Goal: Check status: Check status

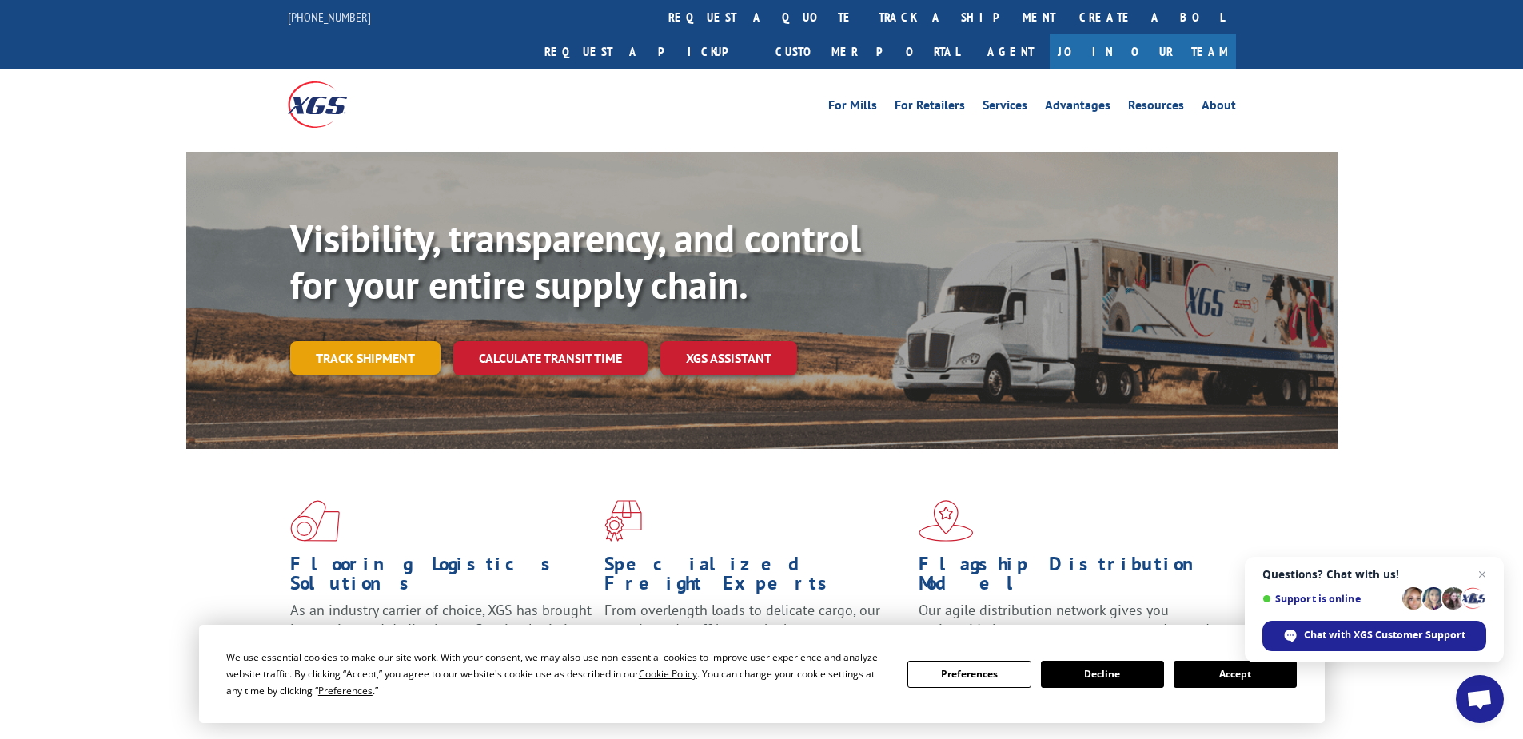
click at [349, 341] on link "Track shipment" at bounding box center [365, 358] width 150 height 34
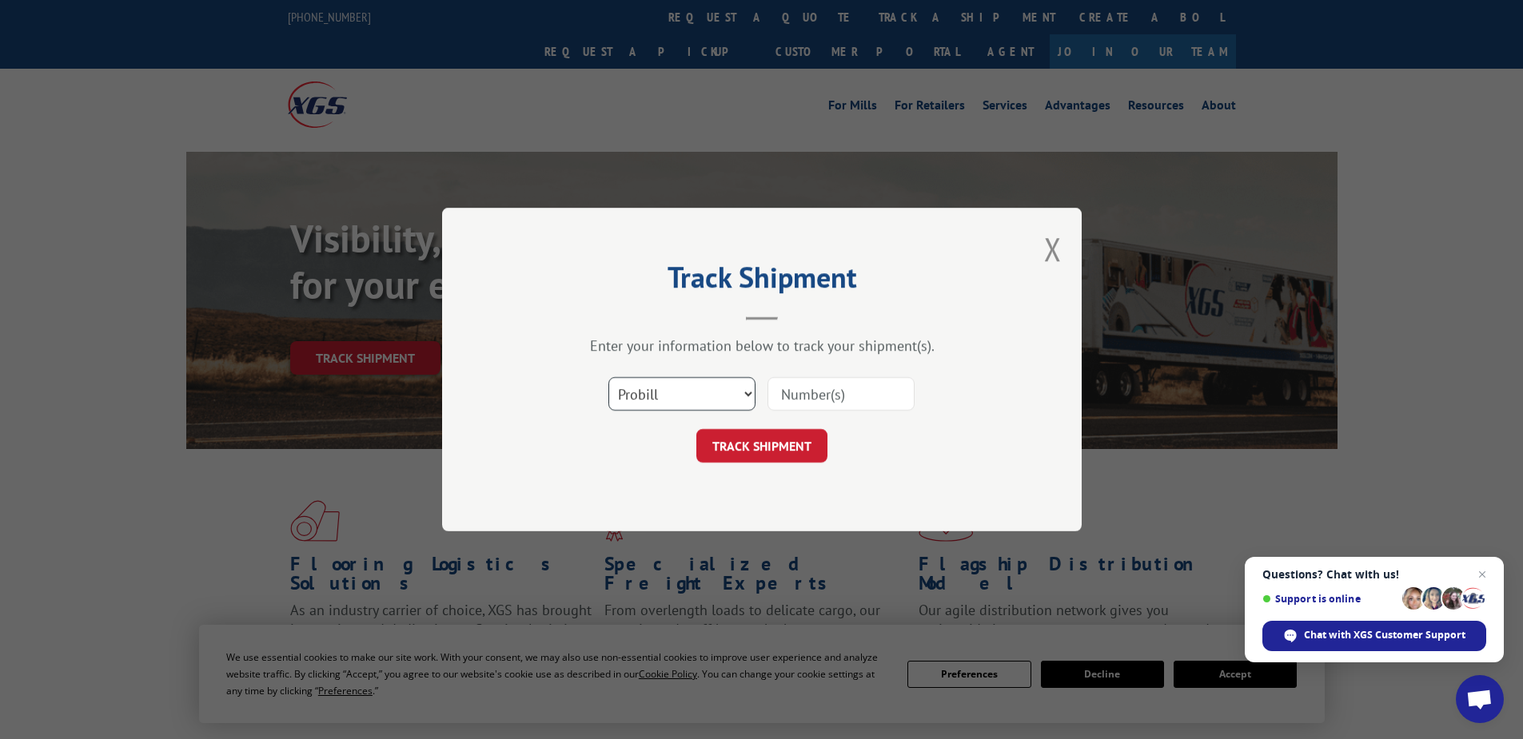
click at [623, 391] on select "Select category... Probill BOL PO" at bounding box center [681, 394] width 147 height 34
select select "po"
click at [608, 377] on select "Select category... Probill BOL PO" at bounding box center [681, 394] width 147 height 34
click at [829, 397] on input at bounding box center [840, 394] width 147 height 34
paste input "05535708"
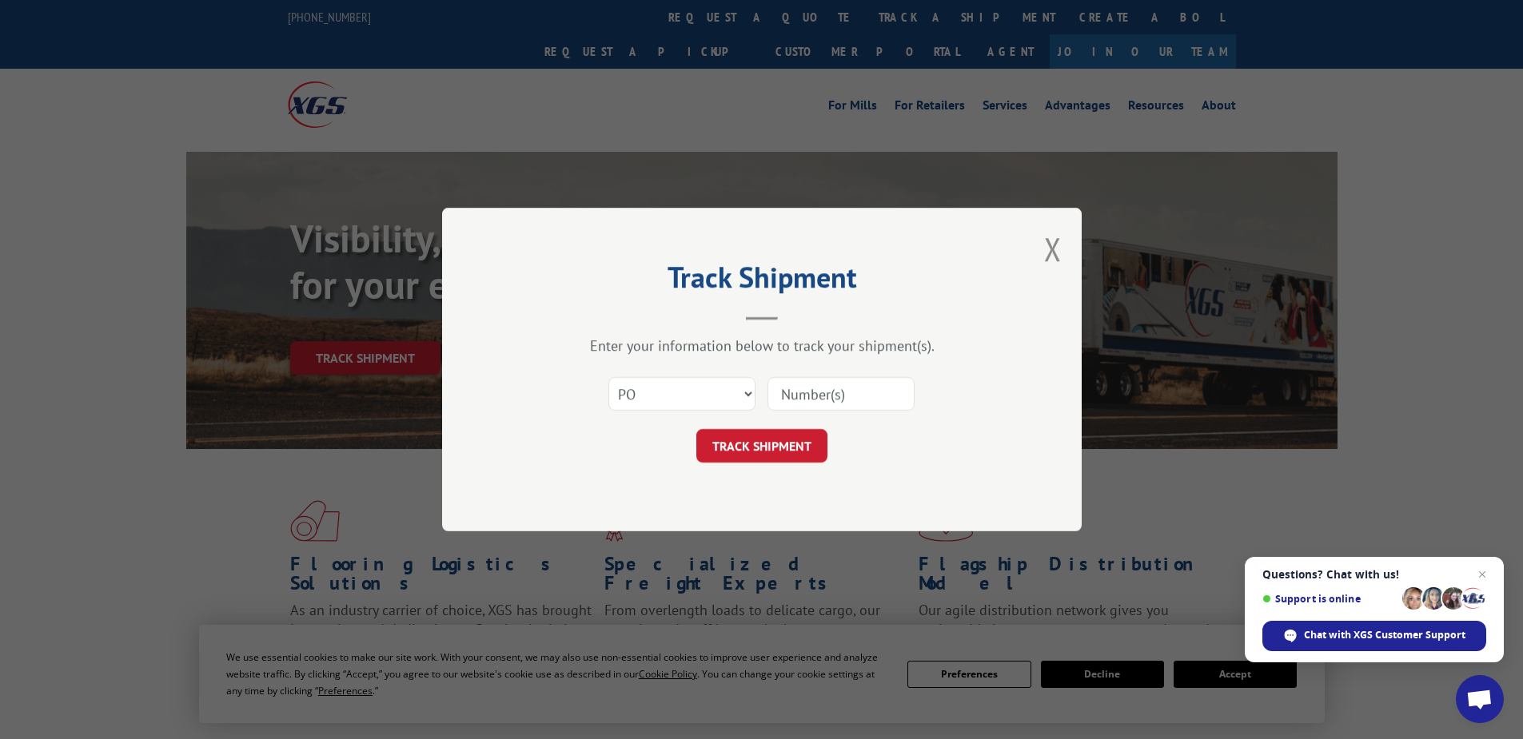
type input "05535708"
click button "TRACK SHIPMENT" at bounding box center [761, 446] width 131 height 34
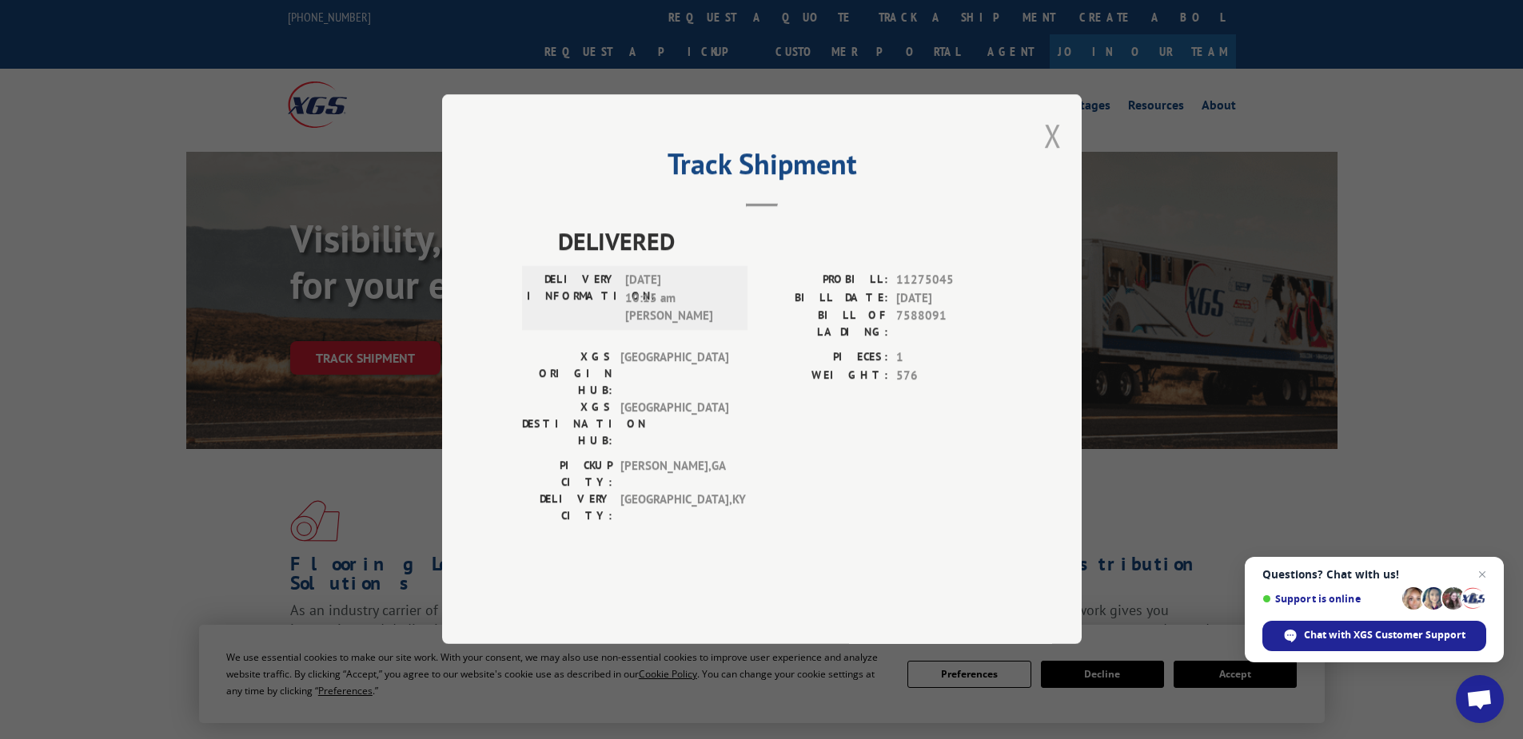
click at [1049, 157] on button "Close modal" at bounding box center [1053, 135] width 18 height 42
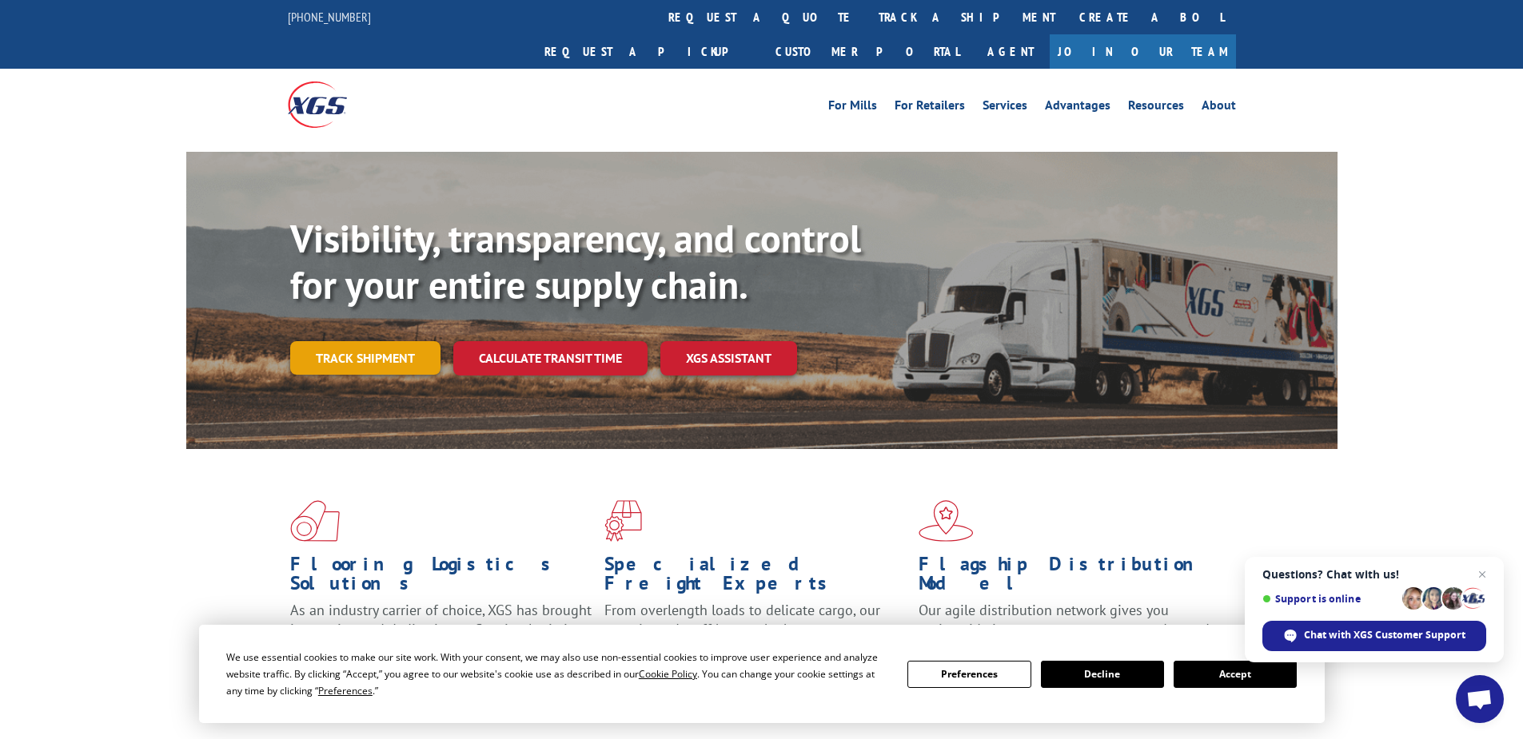
click at [387, 341] on link "Track shipment" at bounding box center [365, 358] width 150 height 34
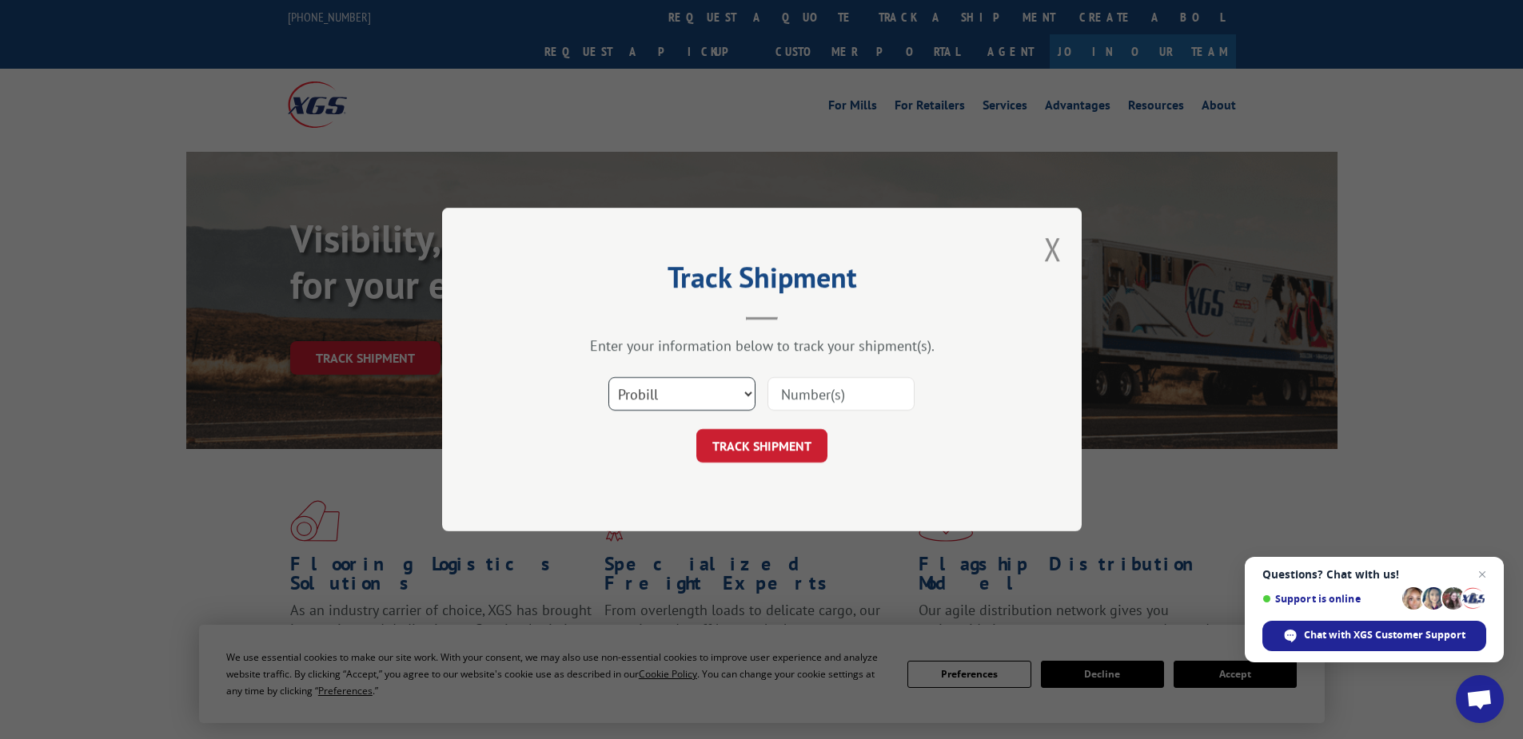
drag, startPoint x: 679, startPoint y: 389, endPoint x: 675, endPoint y: 412, distance: 22.7
click at [679, 389] on select "Select category... Probill BOL PO" at bounding box center [681, 394] width 147 height 34
select select "po"
click at [608, 377] on select "Select category... Probill BOL PO" at bounding box center [681, 394] width 147 height 34
click at [817, 388] on input at bounding box center [840, 394] width 147 height 34
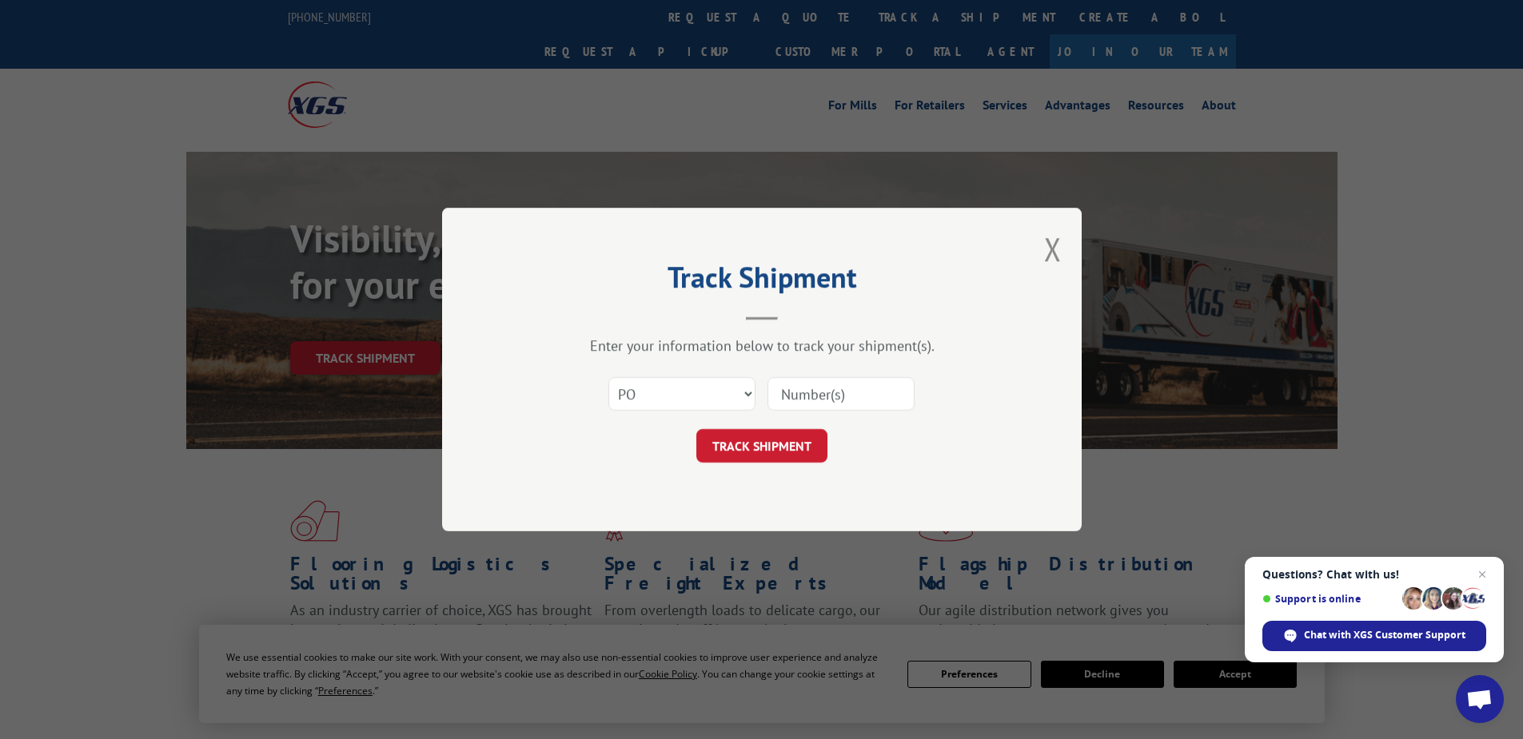
paste input "02531313"
type input "02531313"
click at [798, 452] on button "TRACK SHIPMENT" at bounding box center [761, 446] width 131 height 34
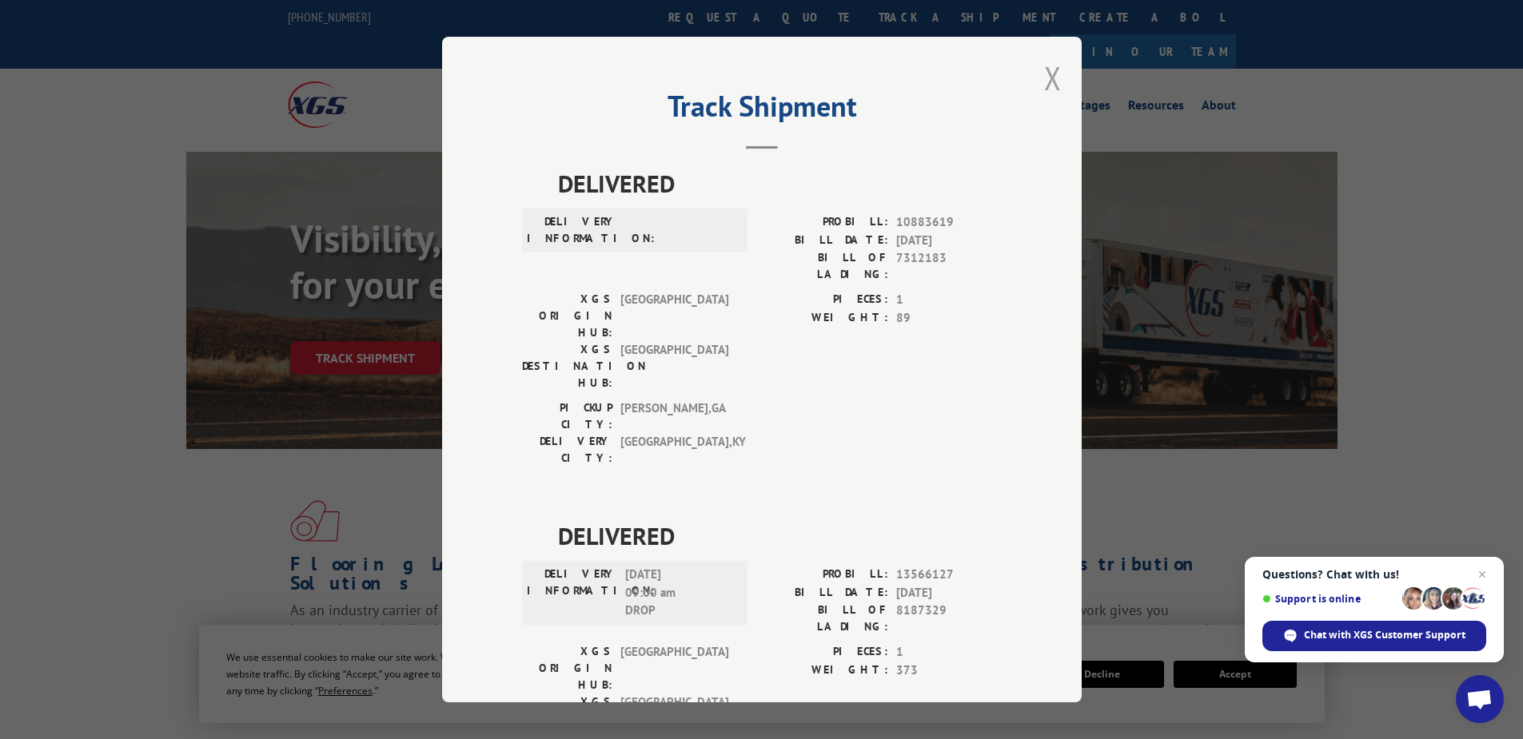
click at [1049, 76] on button "Close modal" at bounding box center [1053, 78] width 18 height 42
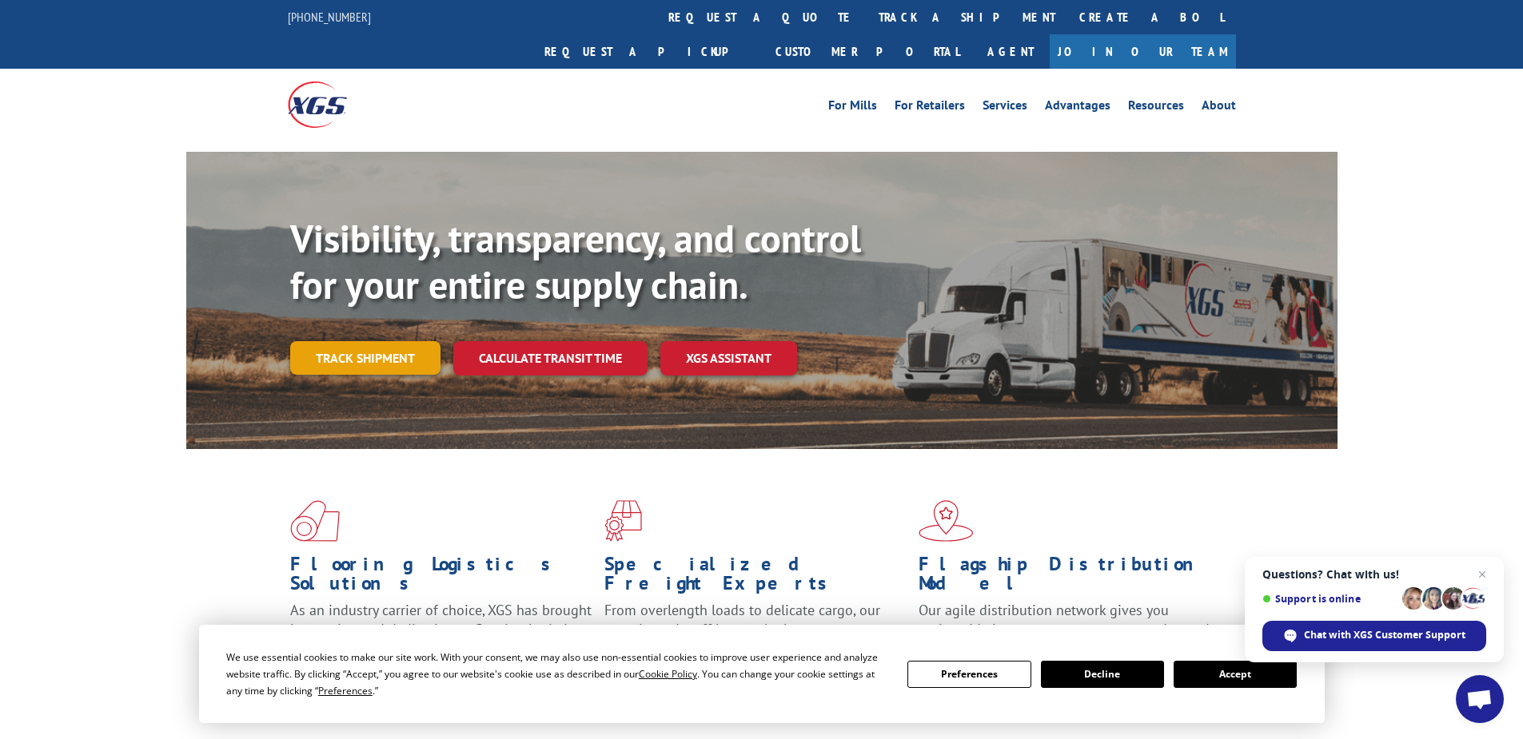
click at [312, 341] on link "Track shipment" at bounding box center [365, 358] width 150 height 34
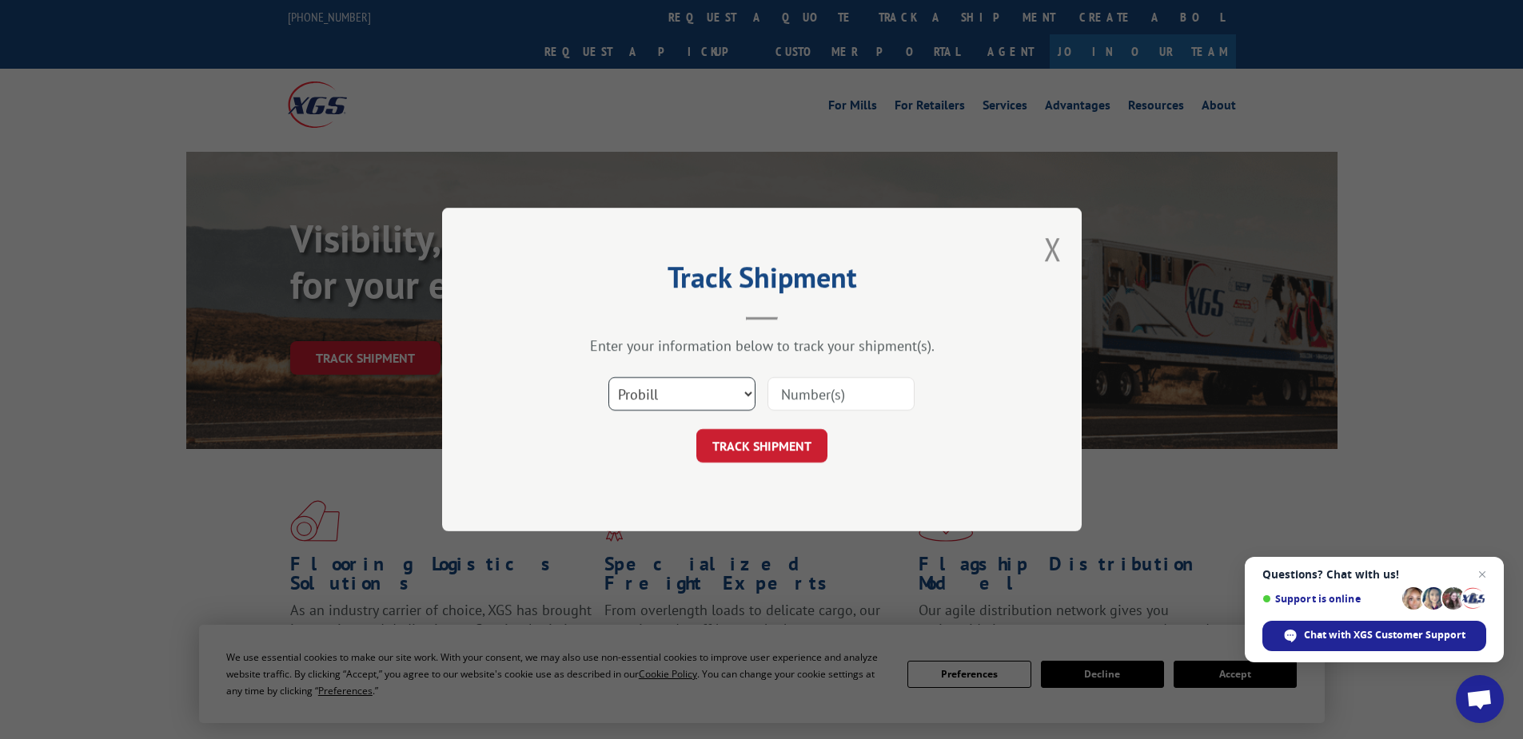
click at [691, 404] on select "Select category... Probill BOL PO" at bounding box center [681, 394] width 147 height 34
select select "po"
click at [608, 377] on select "Select category... Probill BOL PO" at bounding box center [681, 394] width 147 height 34
click at [788, 396] on input at bounding box center [840, 394] width 147 height 34
paste input "02531312"
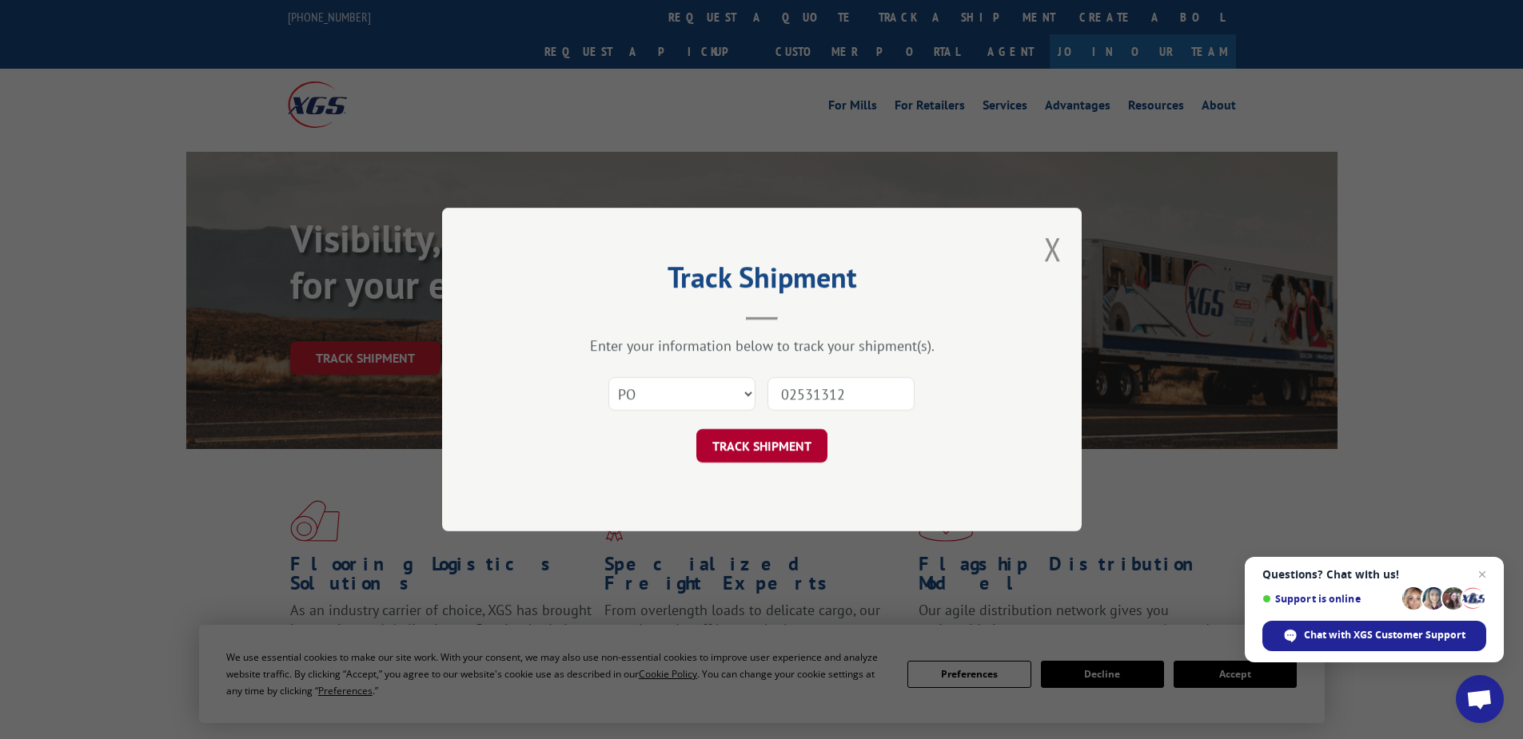
type input "02531312"
click at [766, 458] on button "TRACK SHIPMENT" at bounding box center [761, 446] width 131 height 34
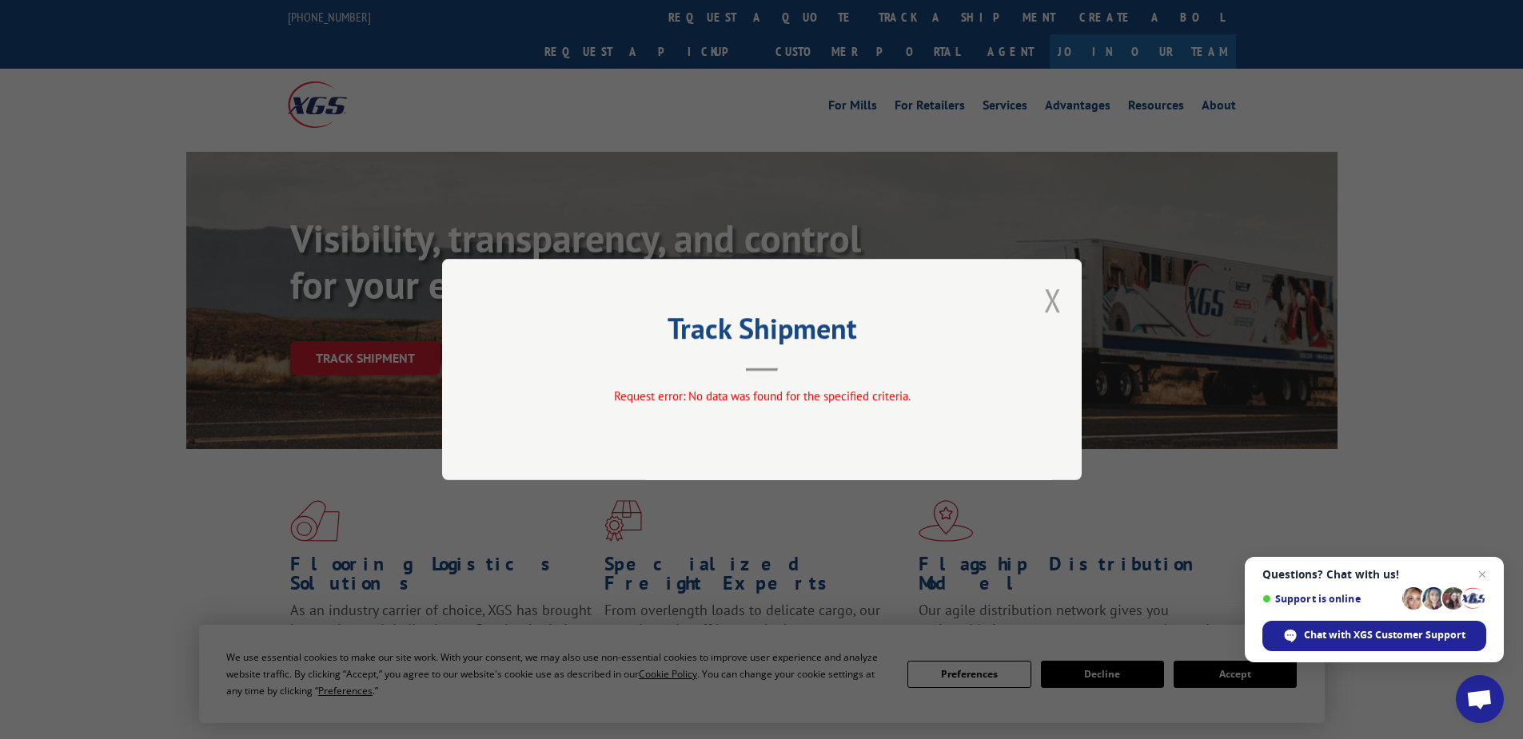
click at [1053, 304] on button "Close modal" at bounding box center [1053, 300] width 18 height 42
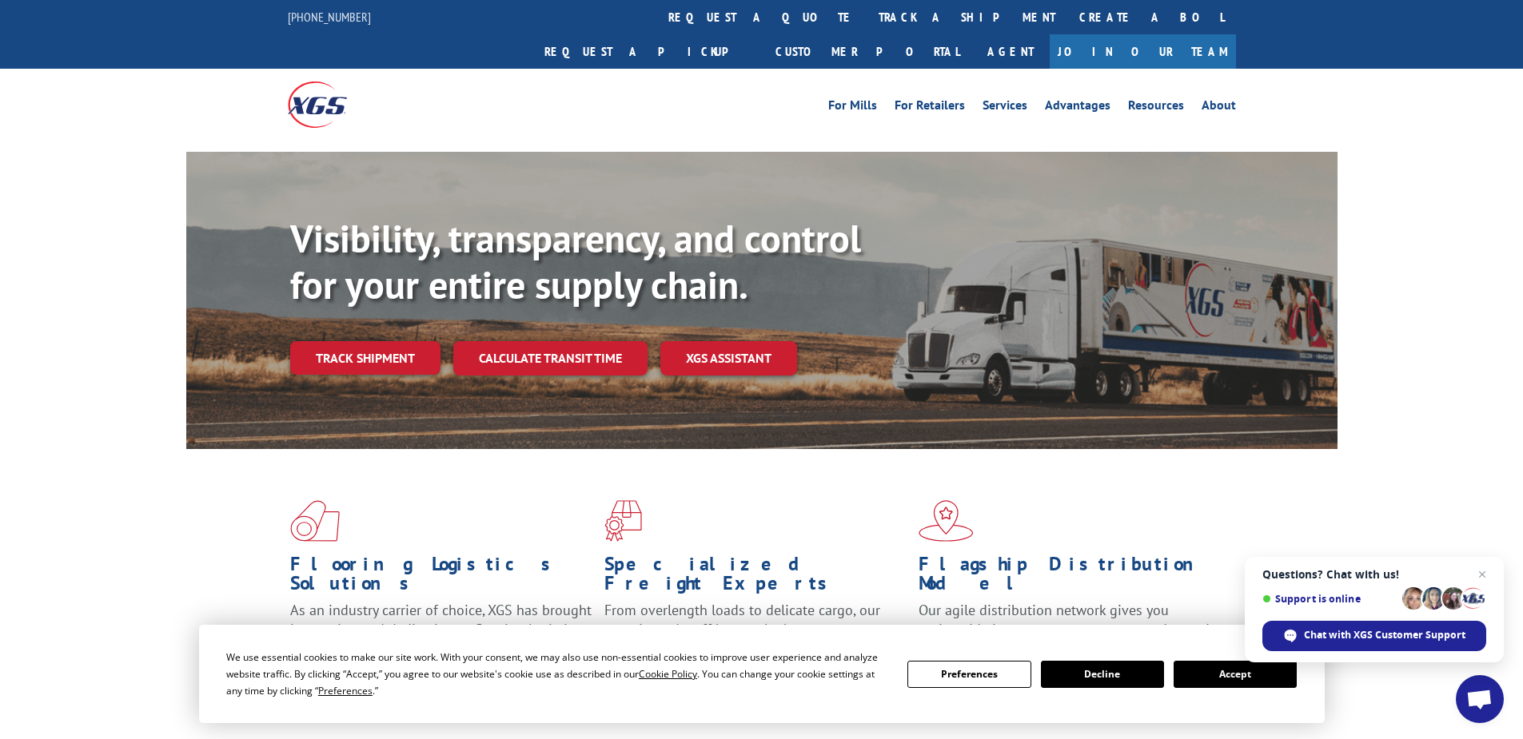
click at [356, 341] on link "Track shipment" at bounding box center [365, 358] width 150 height 34
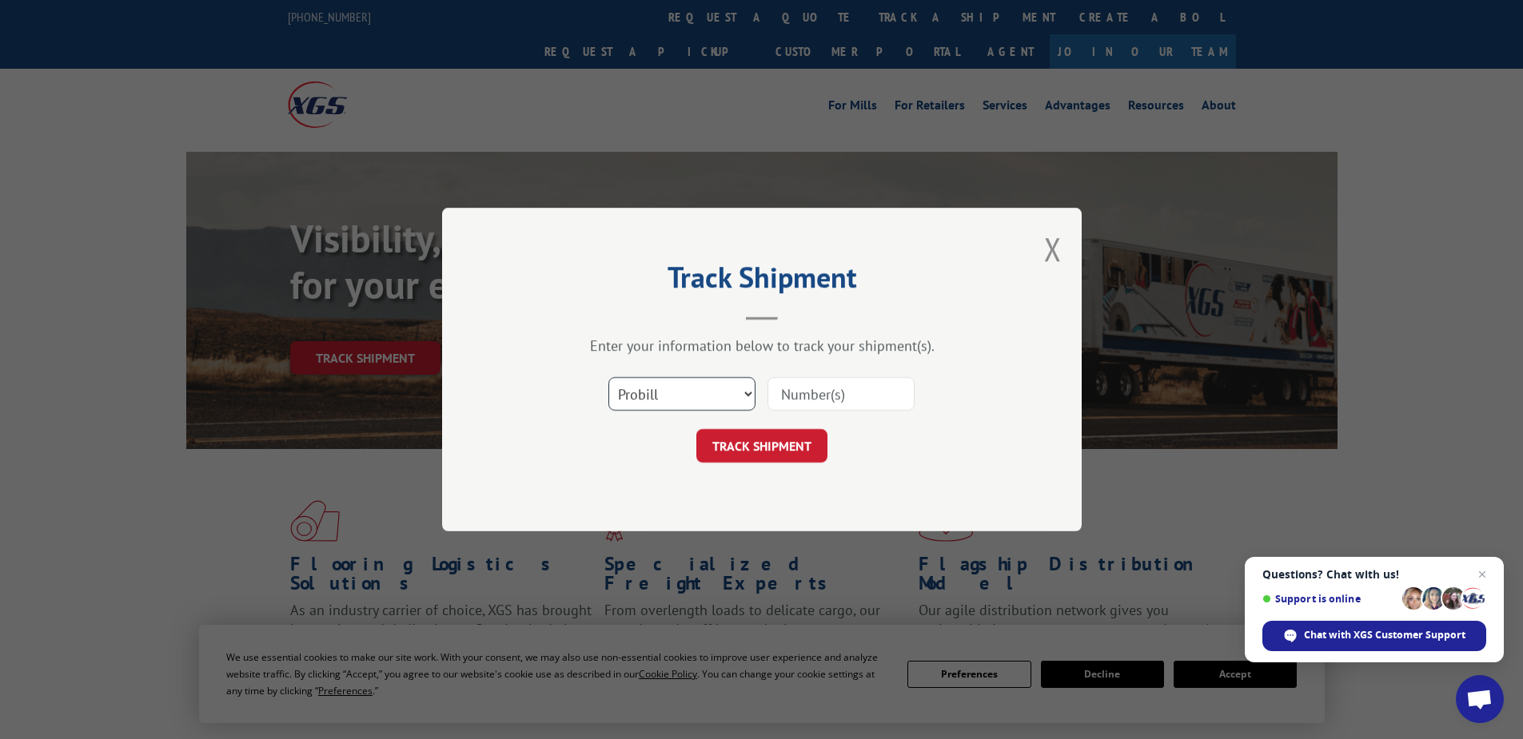
drag, startPoint x: 651, startPoint y: 398, endPoint x: 641, endPoint y: 413, distance: 18.4
click at [651, 398] on select "Select category... Probill BOL PO" at bounding box center [681, 394] width 147 height 34
select select "po"
click at [608, 377] on select "Select category... Probill BOL PO" at bounding box center [681, 394] width 147 height 34
click at [790, 402] on input at bounding box center [840, 394] width 147 height 34
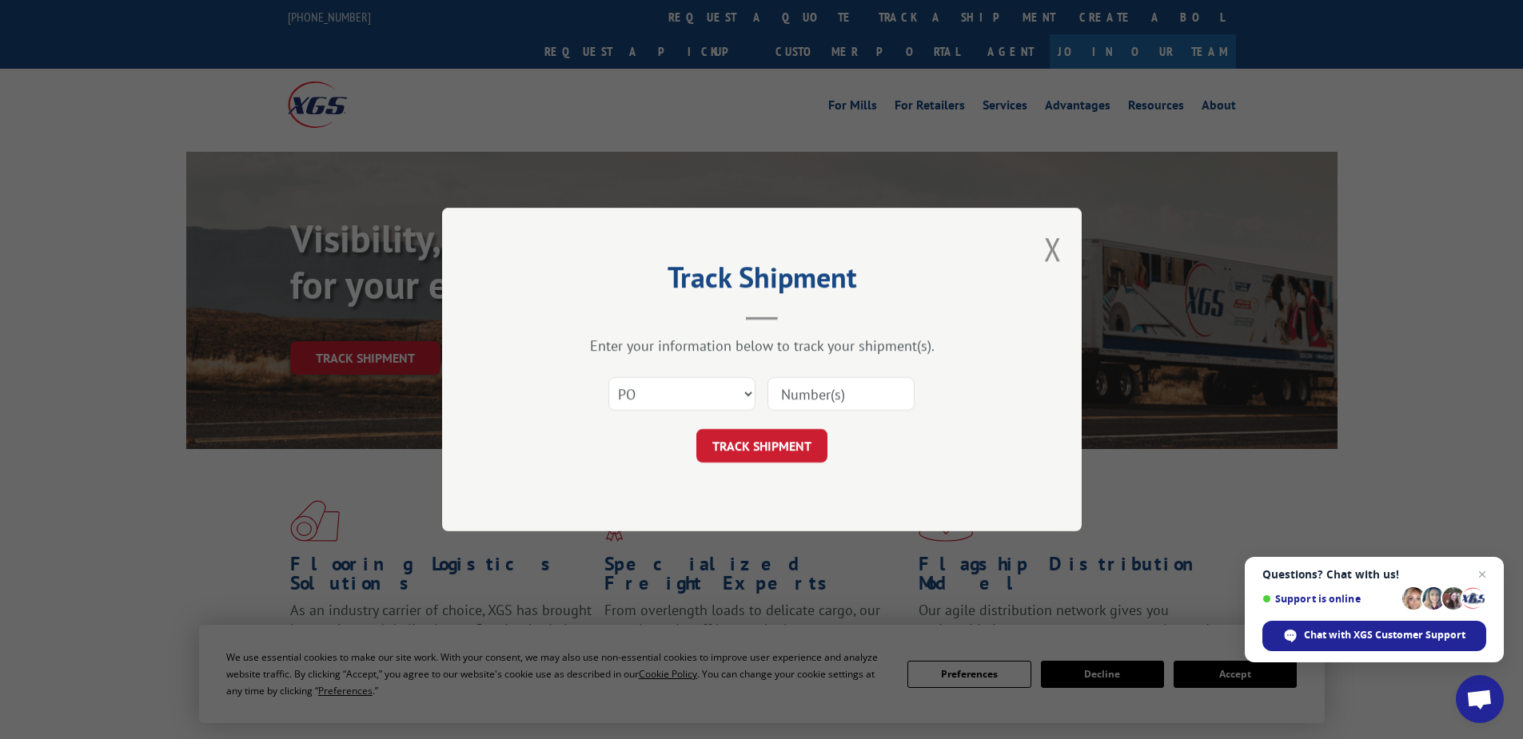
paste input "16539698"
type input "16539698"
click at [777, 450] on button "TRACK SHIPMENT" at bounding box center [761, 446] width 131 height 34
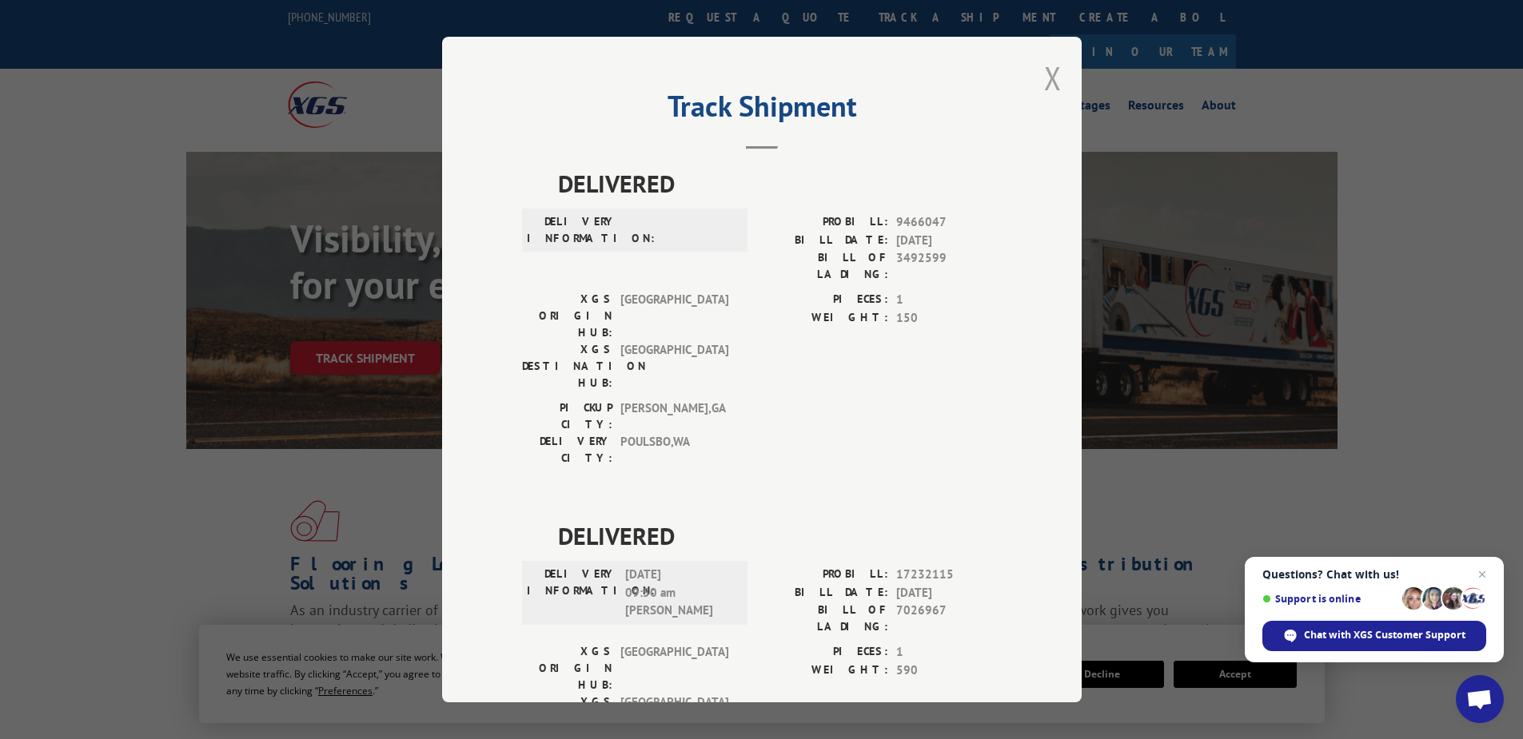
click at [1044, 73] on button "Close modal" at bounding box center [1053, 78] width 18 height 42
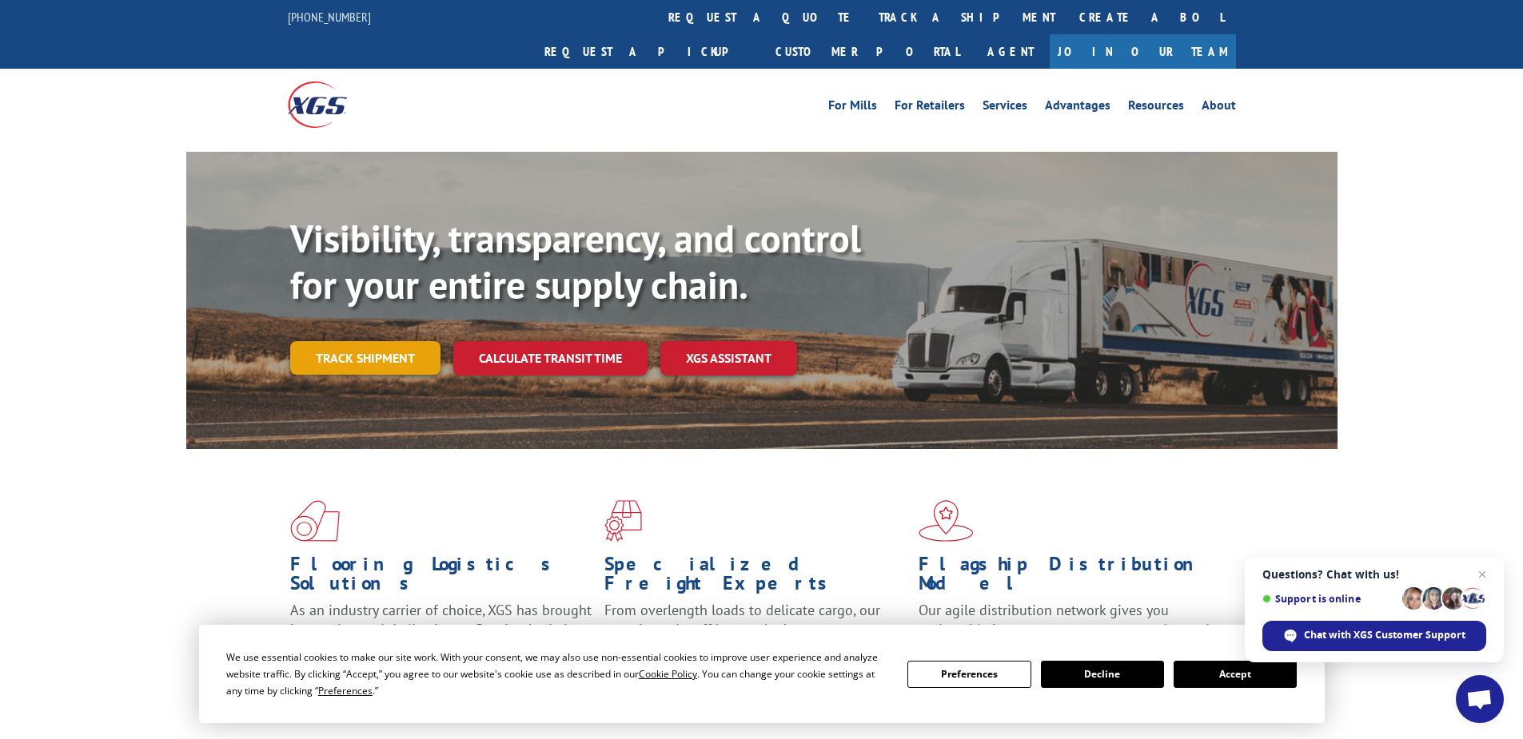
click at [348, 341] on link "Track shipment" at bounding box center [365, 358] width 150 height 34
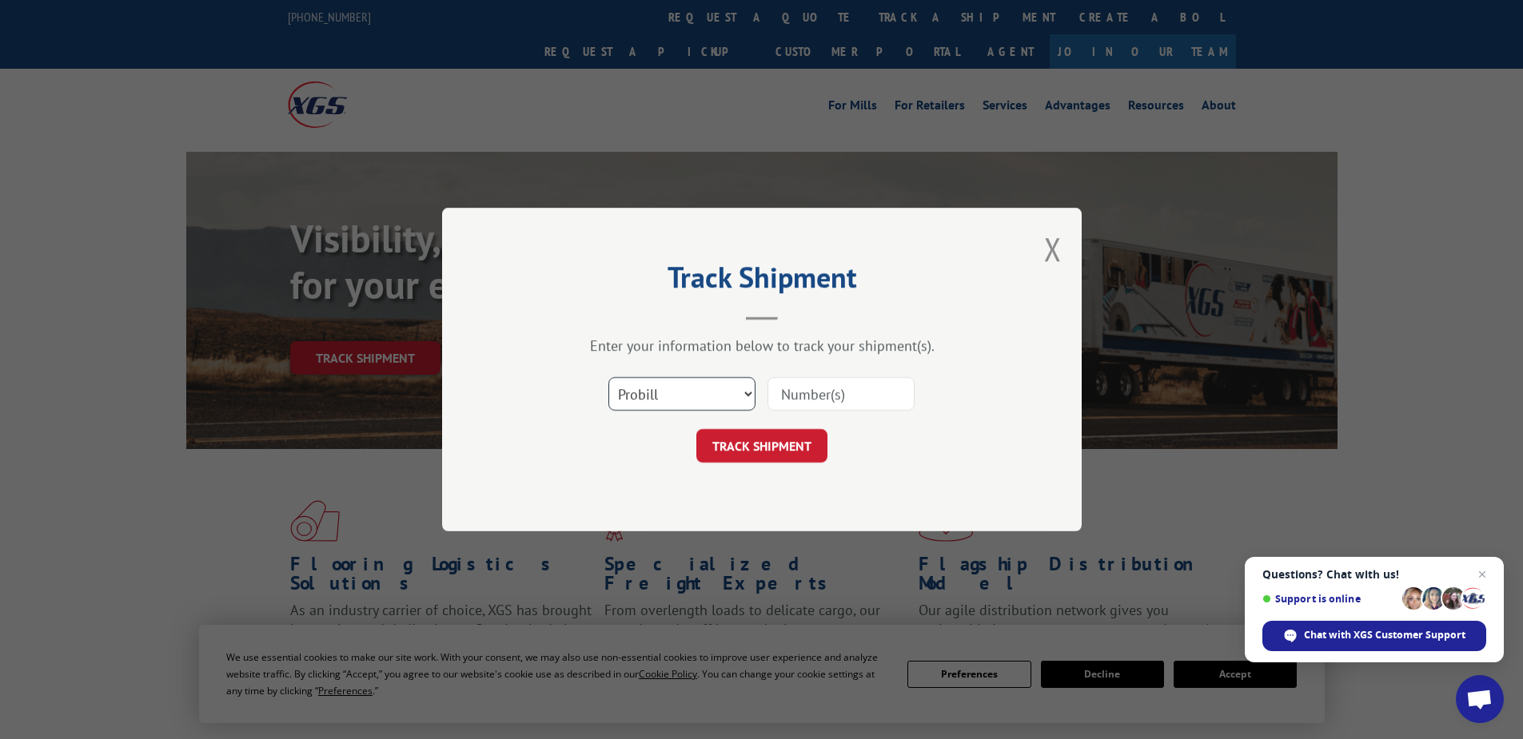
drag, startPoint x: 657, startPoint y: 404, endPoint x: 653, endPoint y: 412, distance: 8.2
click at [657, 404] on select "Select category... Probill BOL PO" at bounding box center [681, 394] width 147 height 34
select select "po"
click at [608, 377] on select "Select category... Probill BOL PO" at bounding box center [681, 394] width 147 height 34
click at [778, 391] on input at bounding box center [840, 394] width 147 height 34
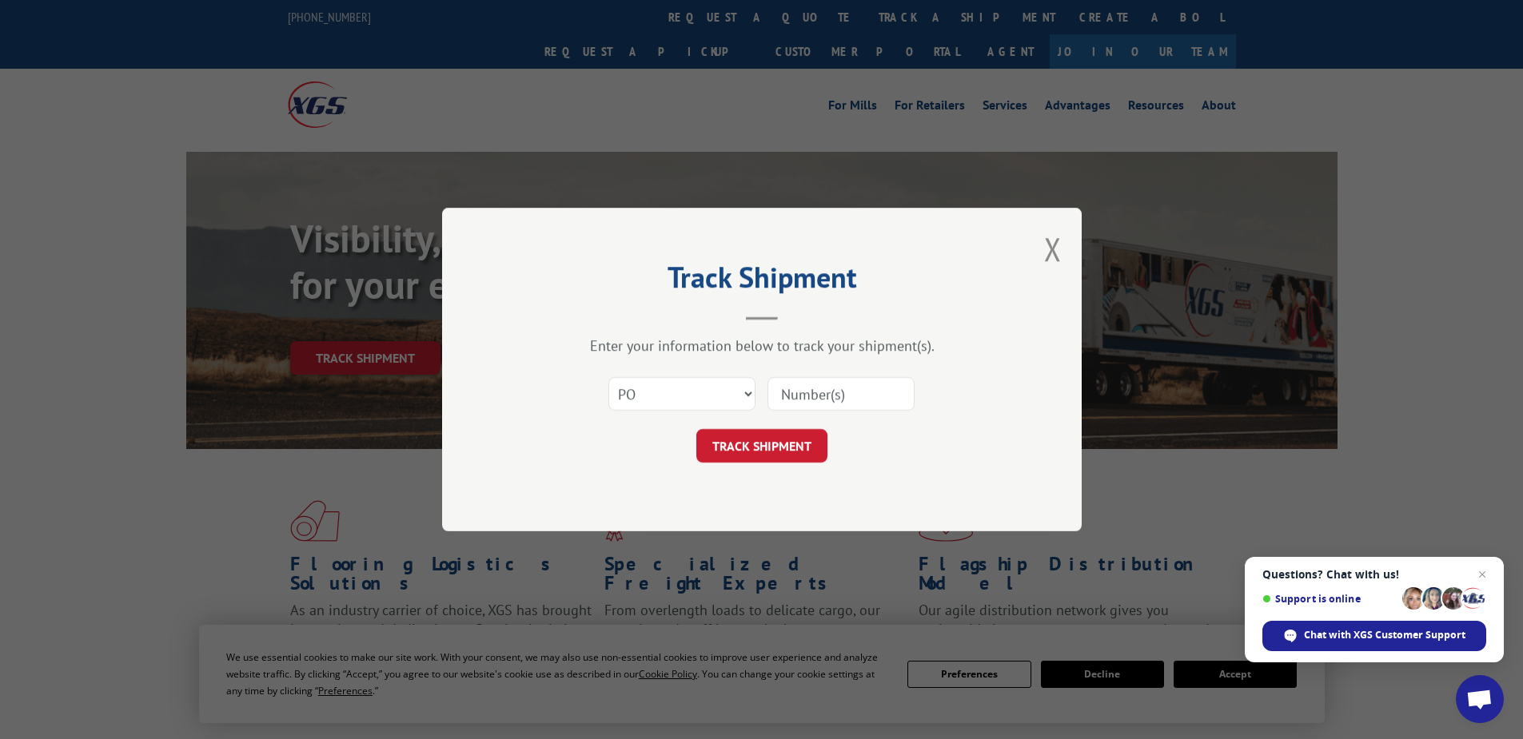
paste input "17513500"
type input "17513500"
click at [771, 460] on button "TRACK SHIPMENT" at bounding box center [761, 446] width 131 height 34
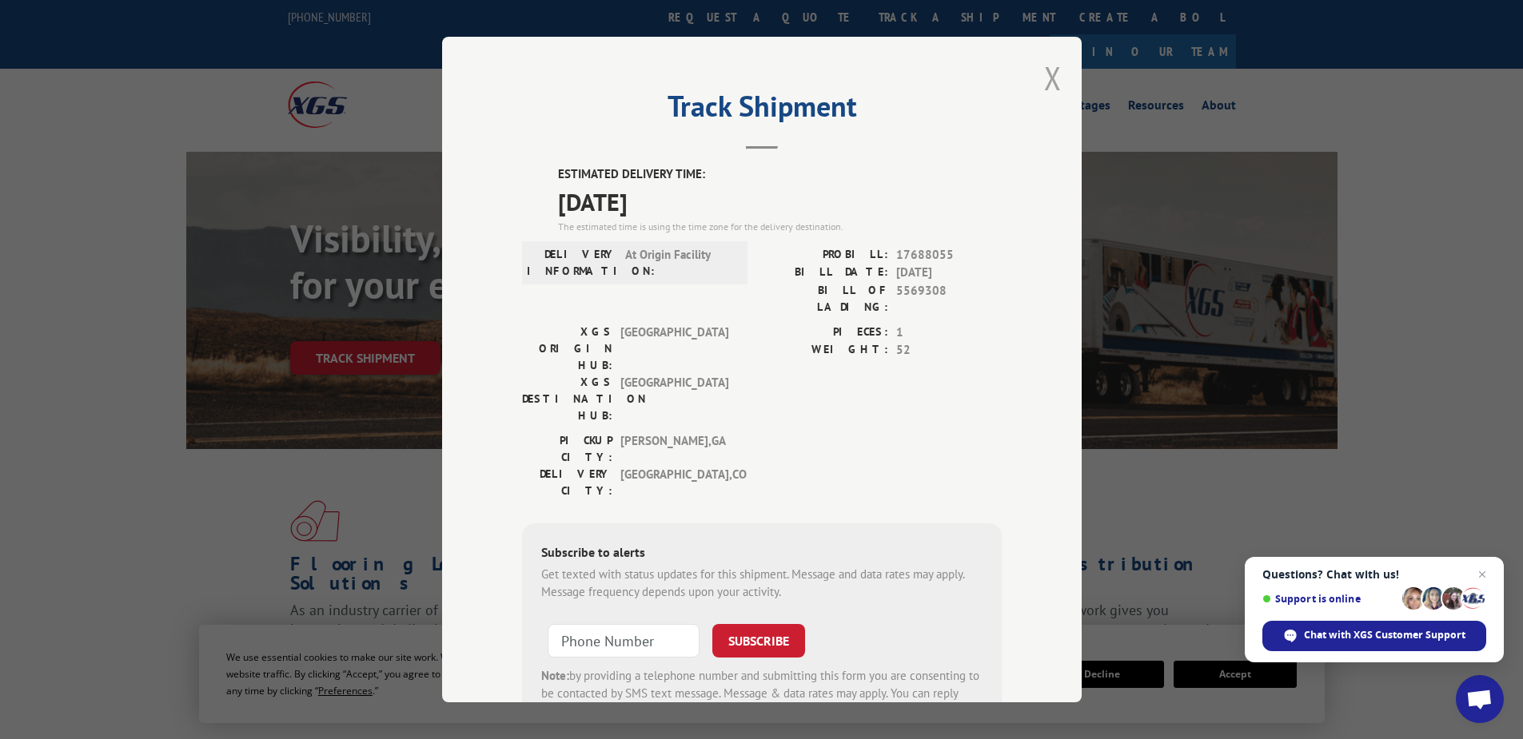
click at [1052, 78] on button "Close modal" at bounding box center [1053, 78] width 18 height 42
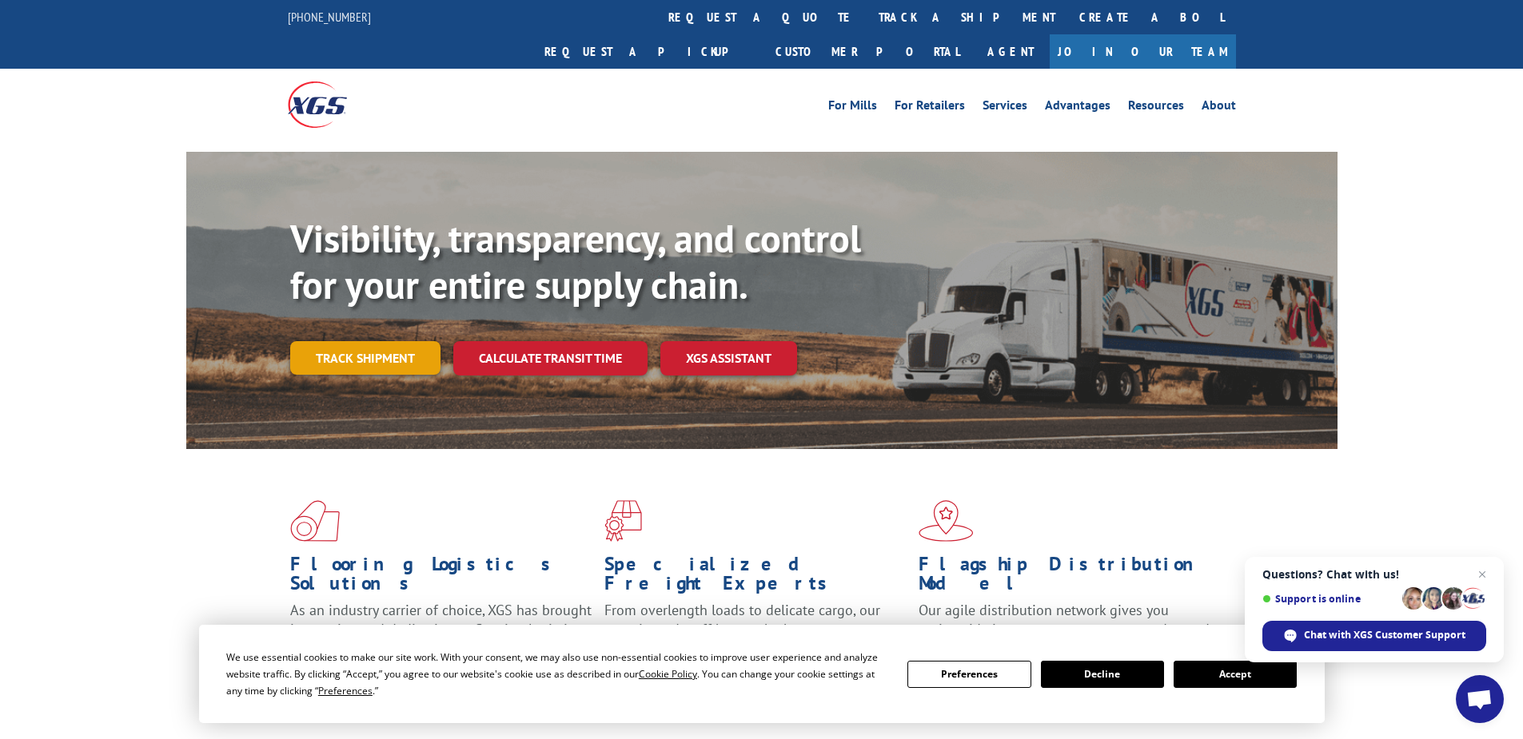
click at [322, 341] on link "Track shipment" at bounding box center [365, 358] width 150 height 34
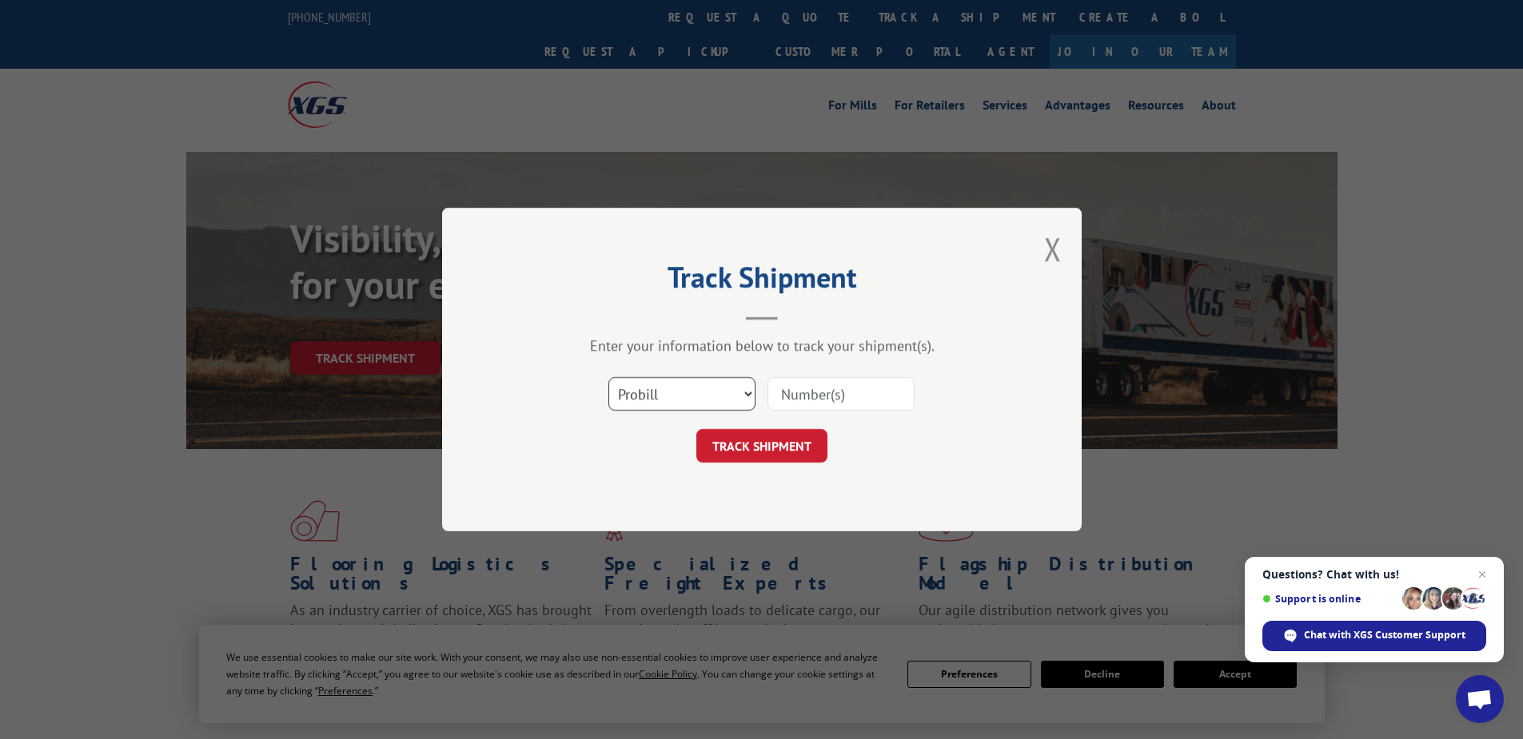
drag, startPoint x: 655, startPoint y: 398, endPoint x: 662, endPoint y: 411, distance: 14.7
click at [655, 398] on select "Select category... Probill BOL PO" at bounding box center [681, 394] width 147 height 34
select select "po"
click at [608, 377] on select "Select category... Probill BOL PO" at bounding box center [681, 394] width 147 height 34
click at [821, 394] on input at bounding box center [840, 394] width 147 height 34
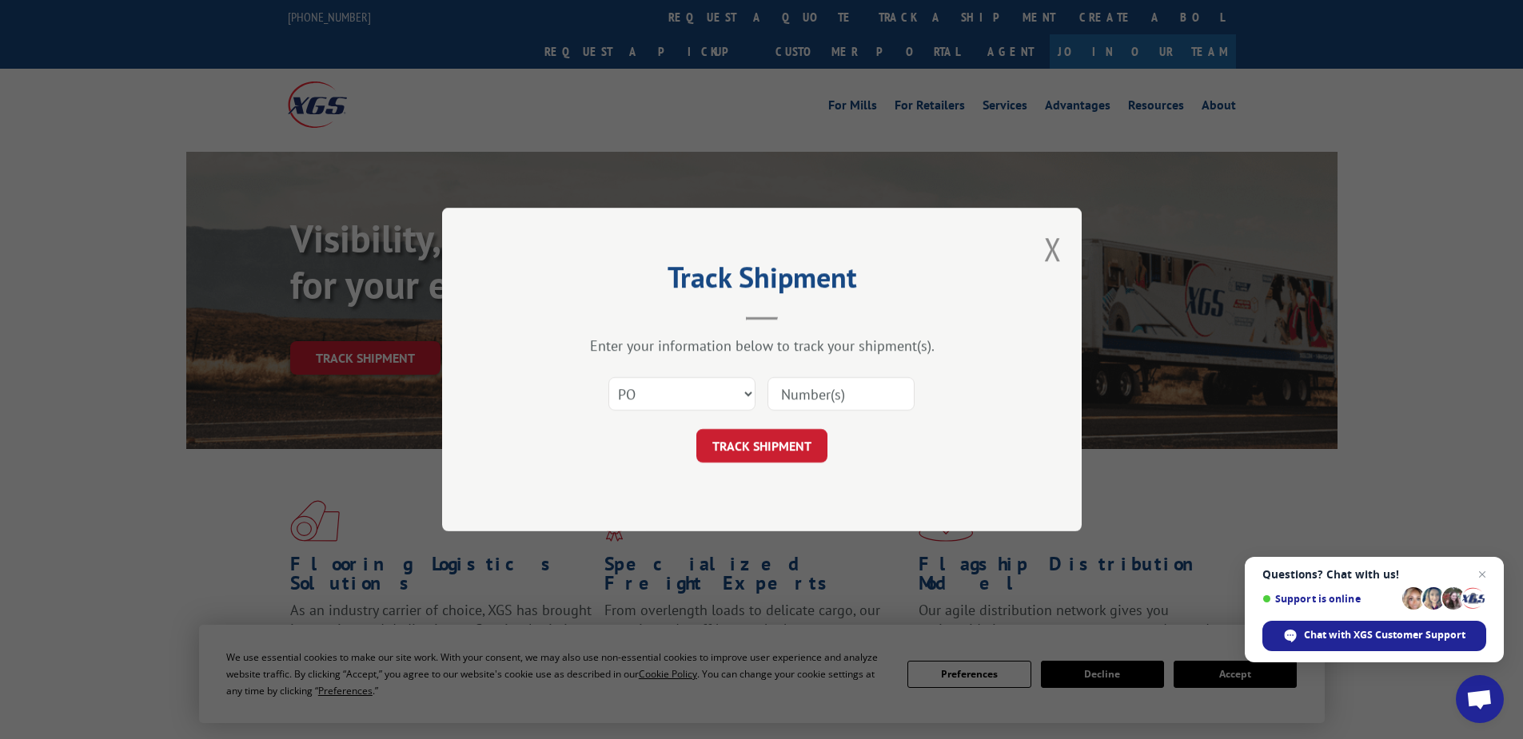
paste input "16539955"
type input "16539955"
click button "TRACK SHIPMENT" at bounding box center [761, 446] width 131 height 34
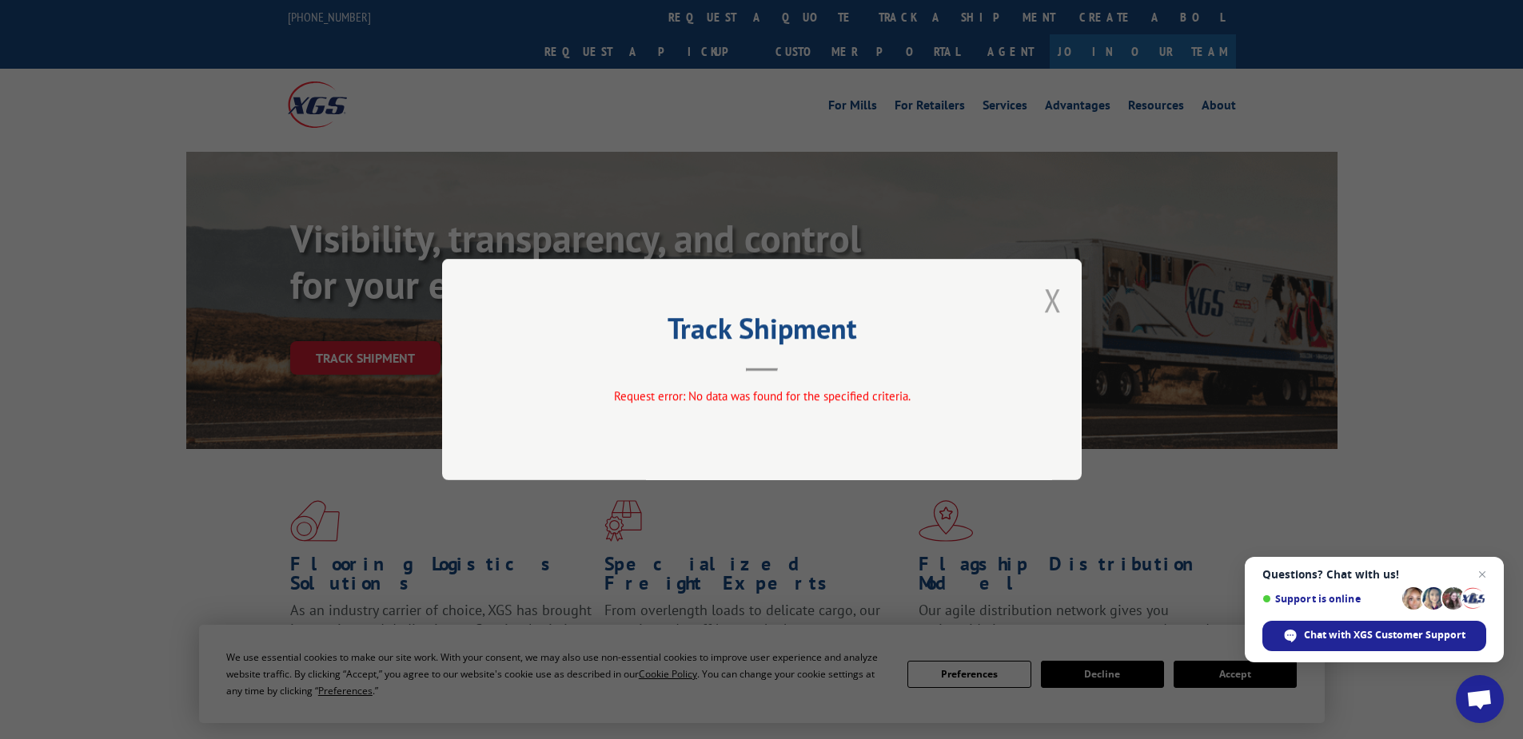
click at [1053, 292] on button "Close modal" at bounding box center [1053, 300] width 18 height 42
